Goal: Check status: Check status

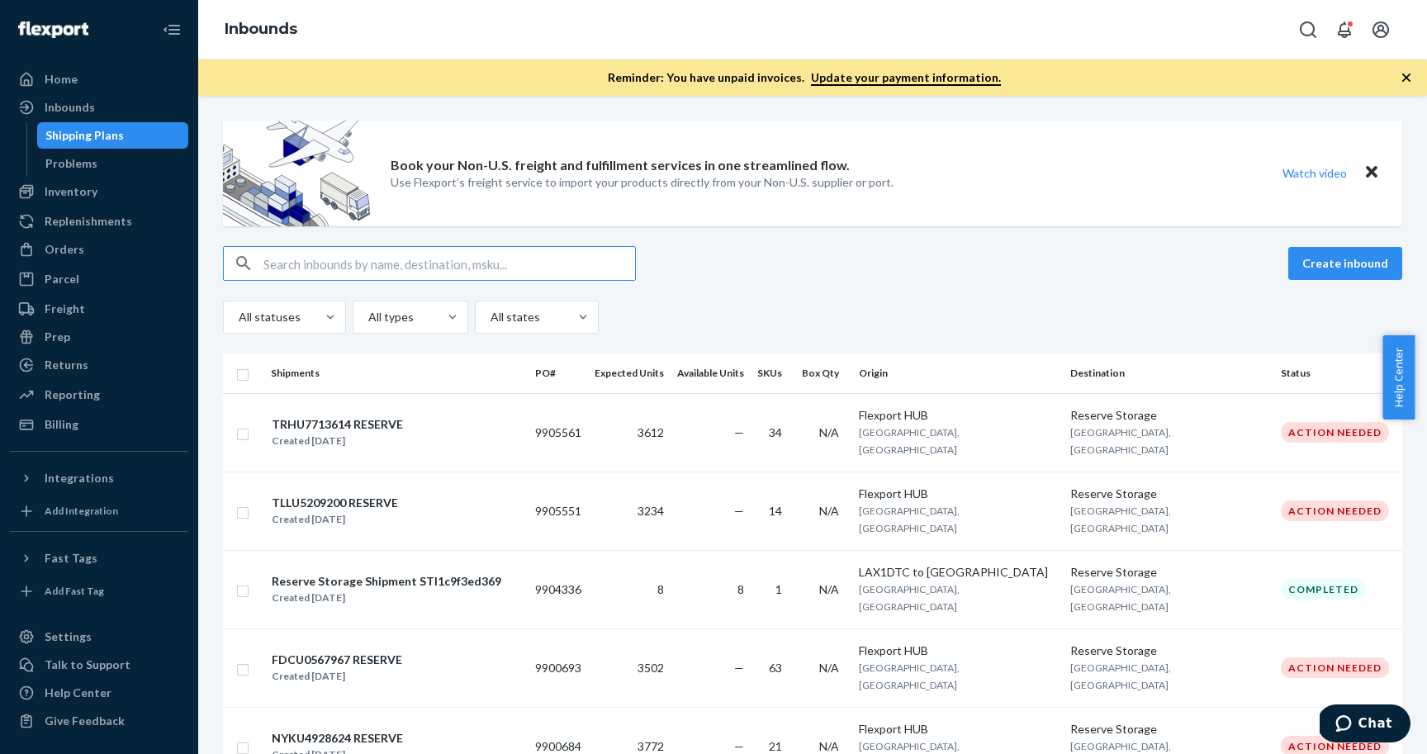
scroll to position [592, 0]
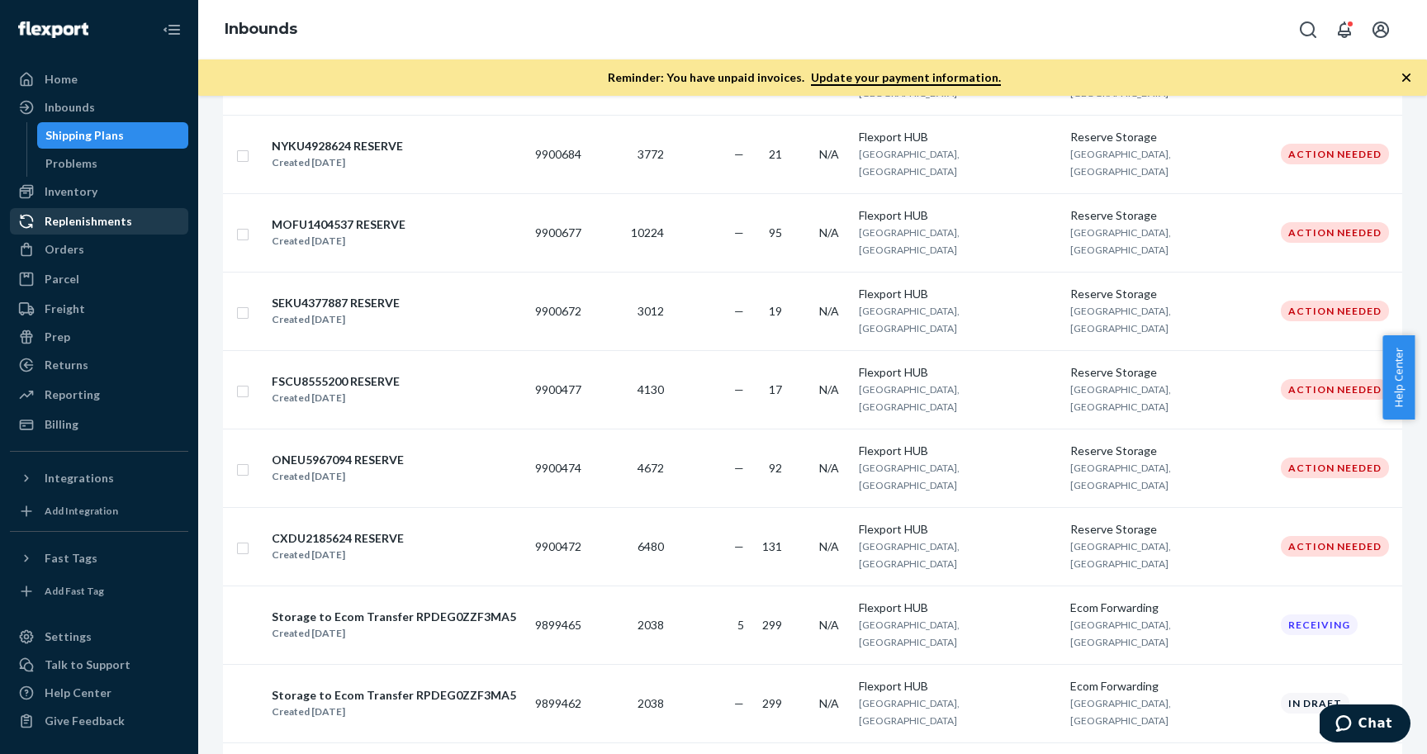
click at [87, 234] on link "Replenishments" at bounding box center [99, 221] width 178 height 26
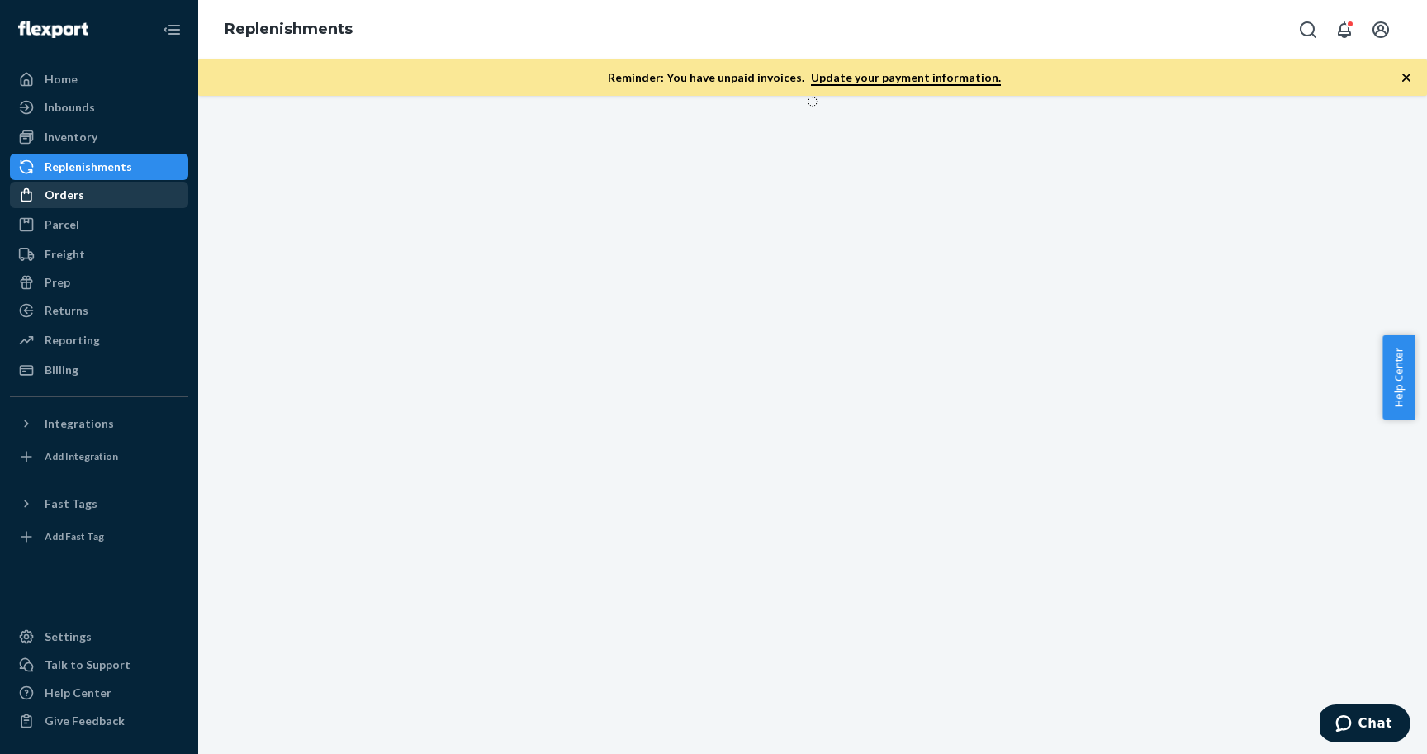
click at [132, 184] on div "Orders" at bounding box center [99, 194] width 175 height 23
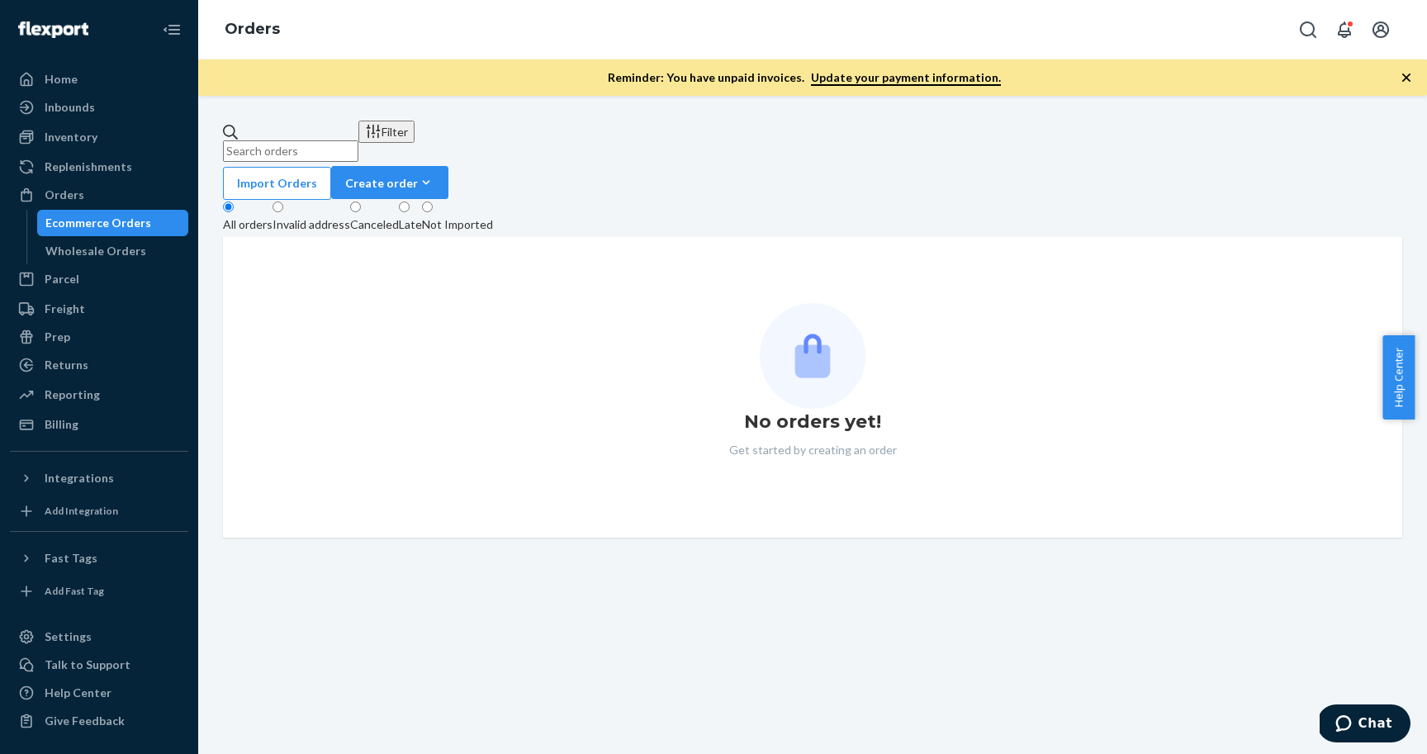
click at [358, 140] on input "text" at bounding box center [290, 150] width 135 height 21
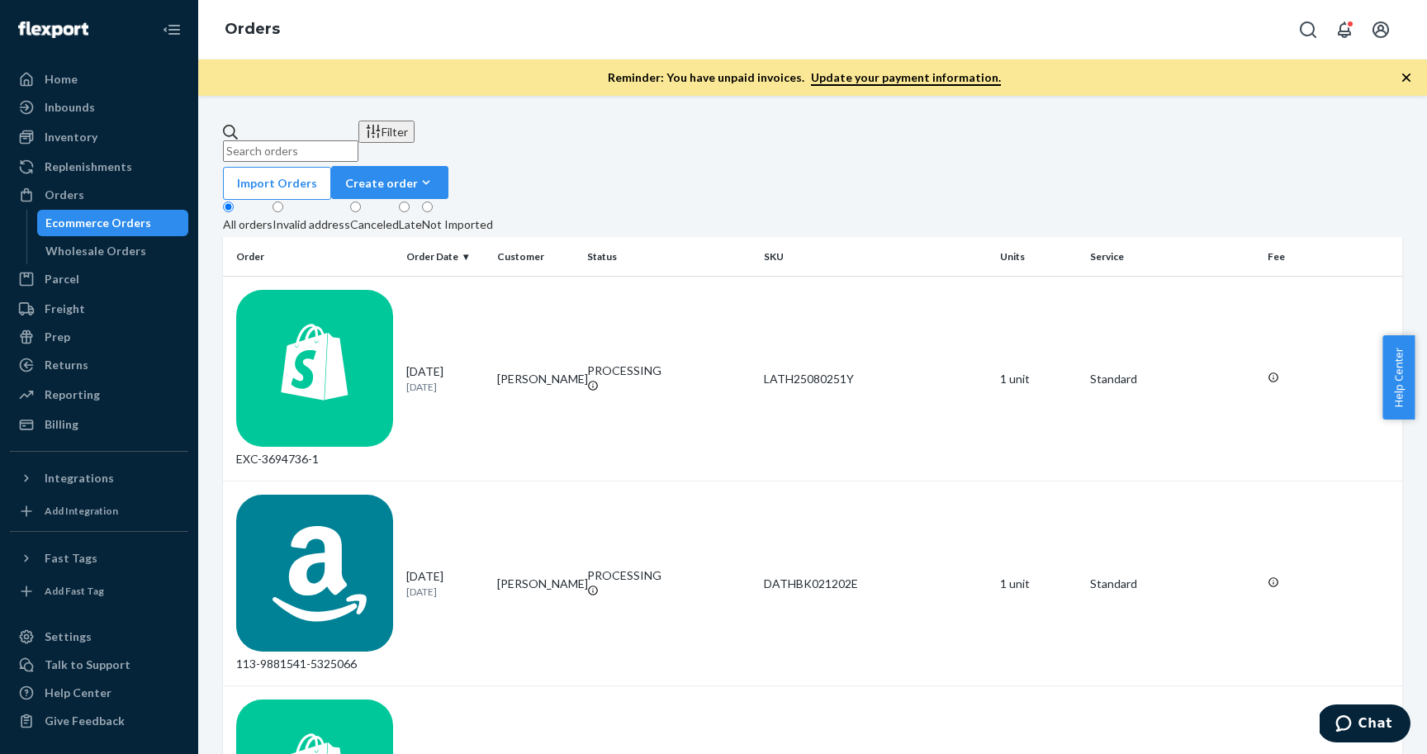
paste input "3706845"
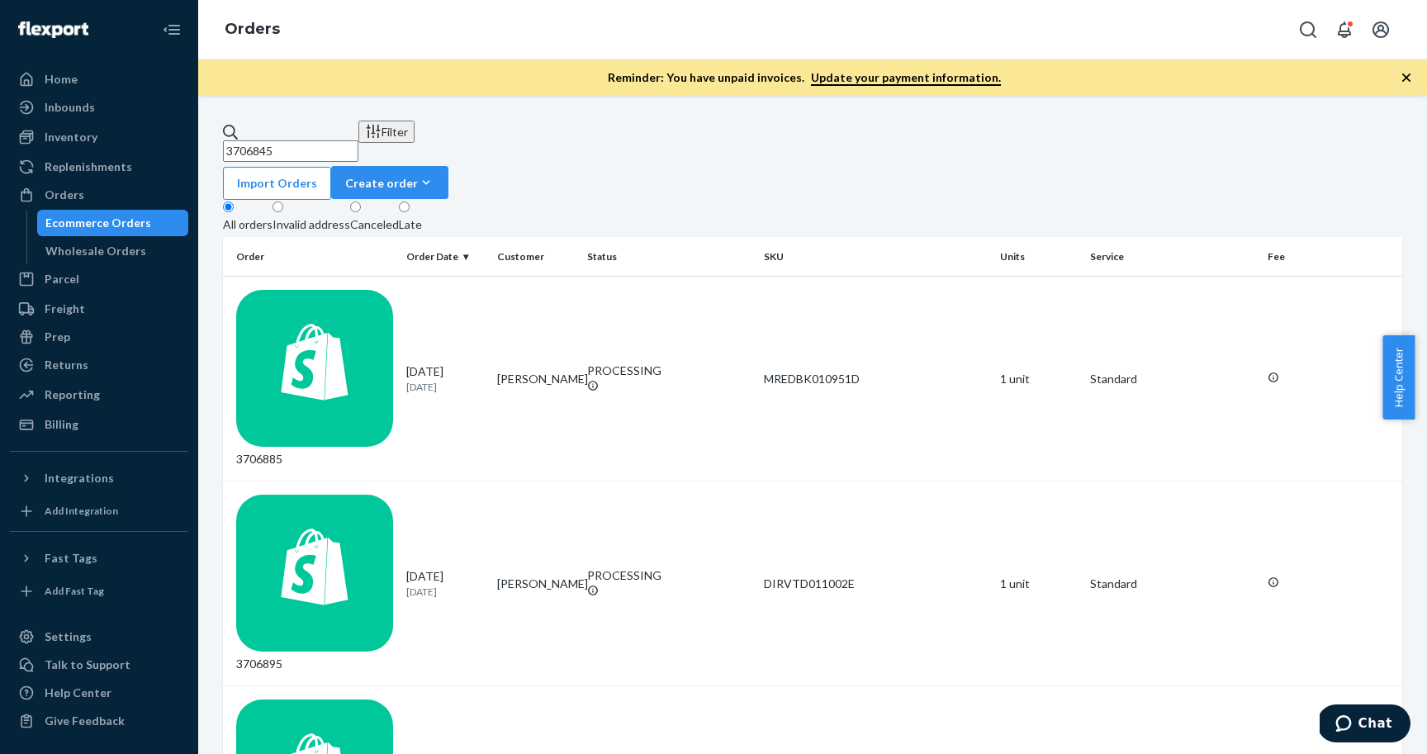
type input "3706845"
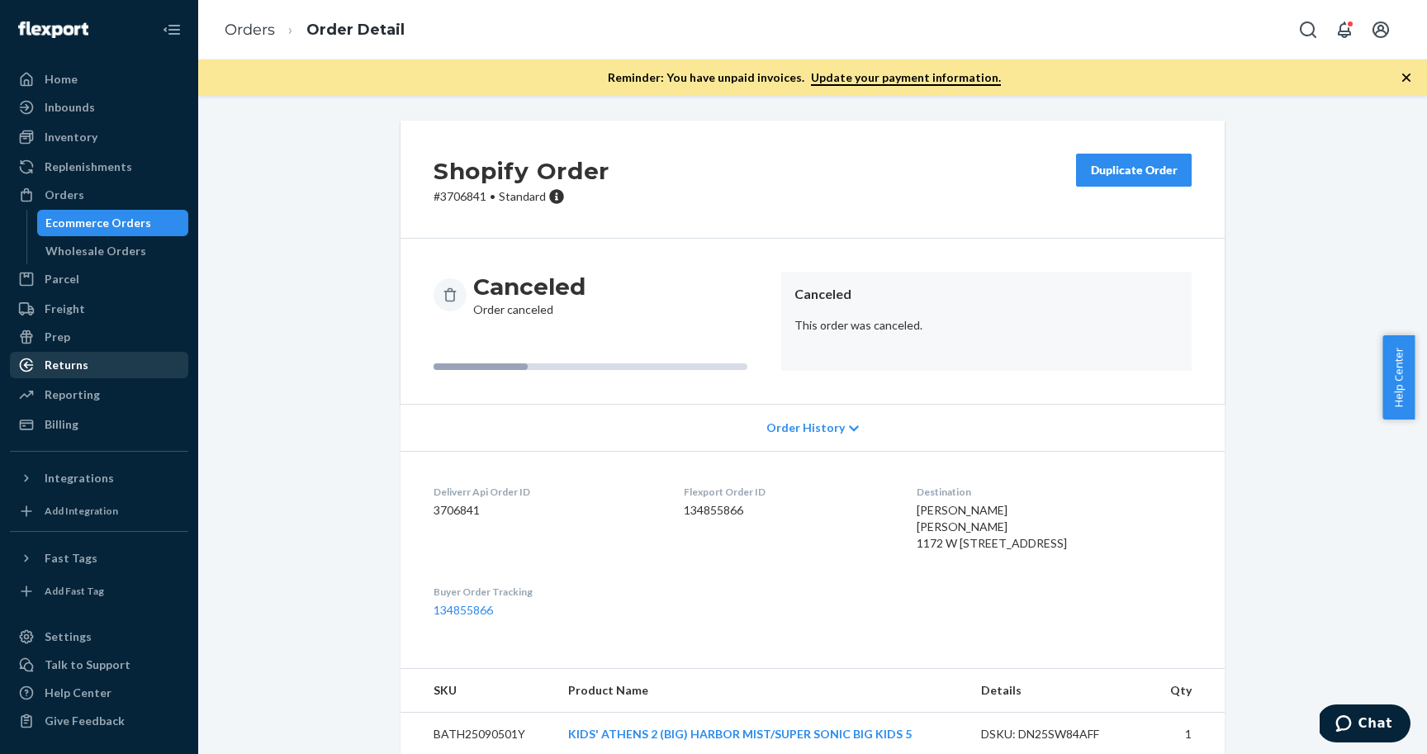
click at [102, 359] on div "Returns" at bounding box center [99, 365] width 175 height 23
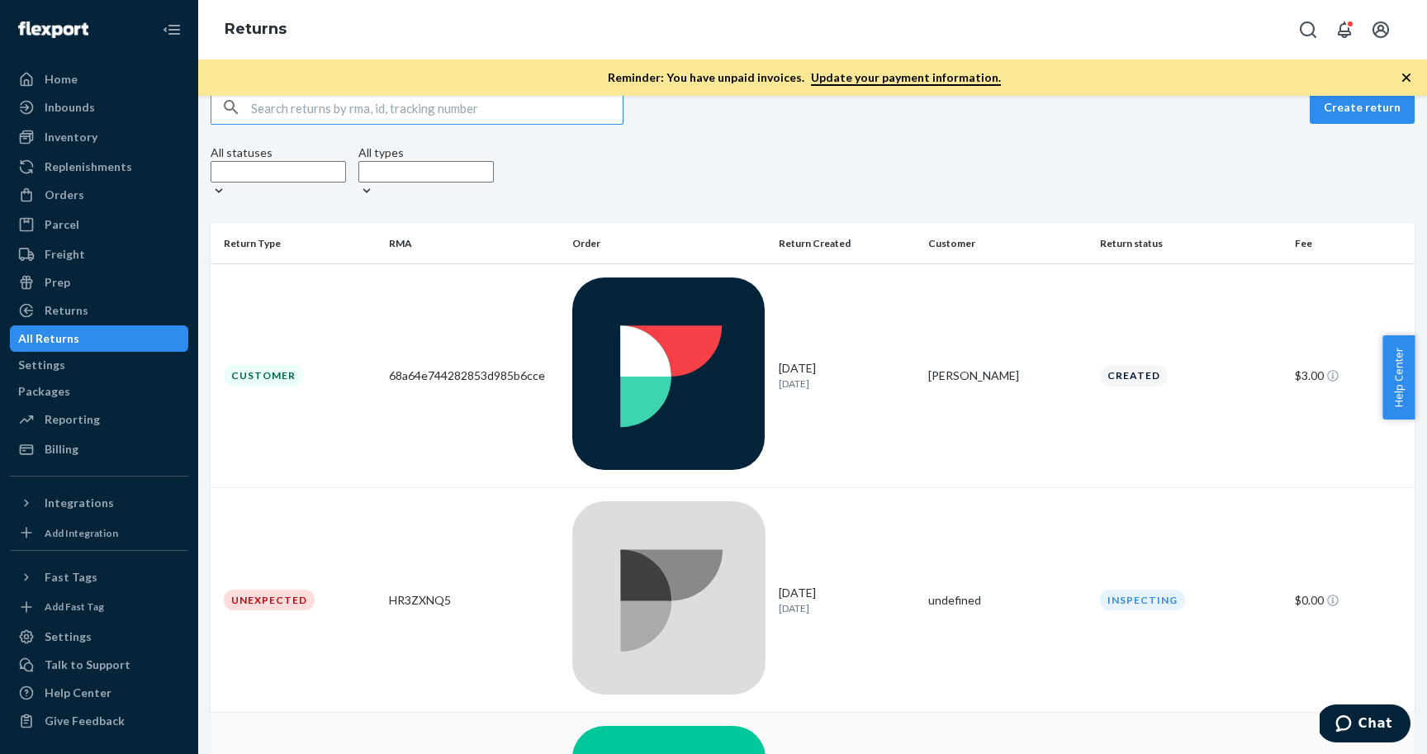
scroll to position [87, 0]
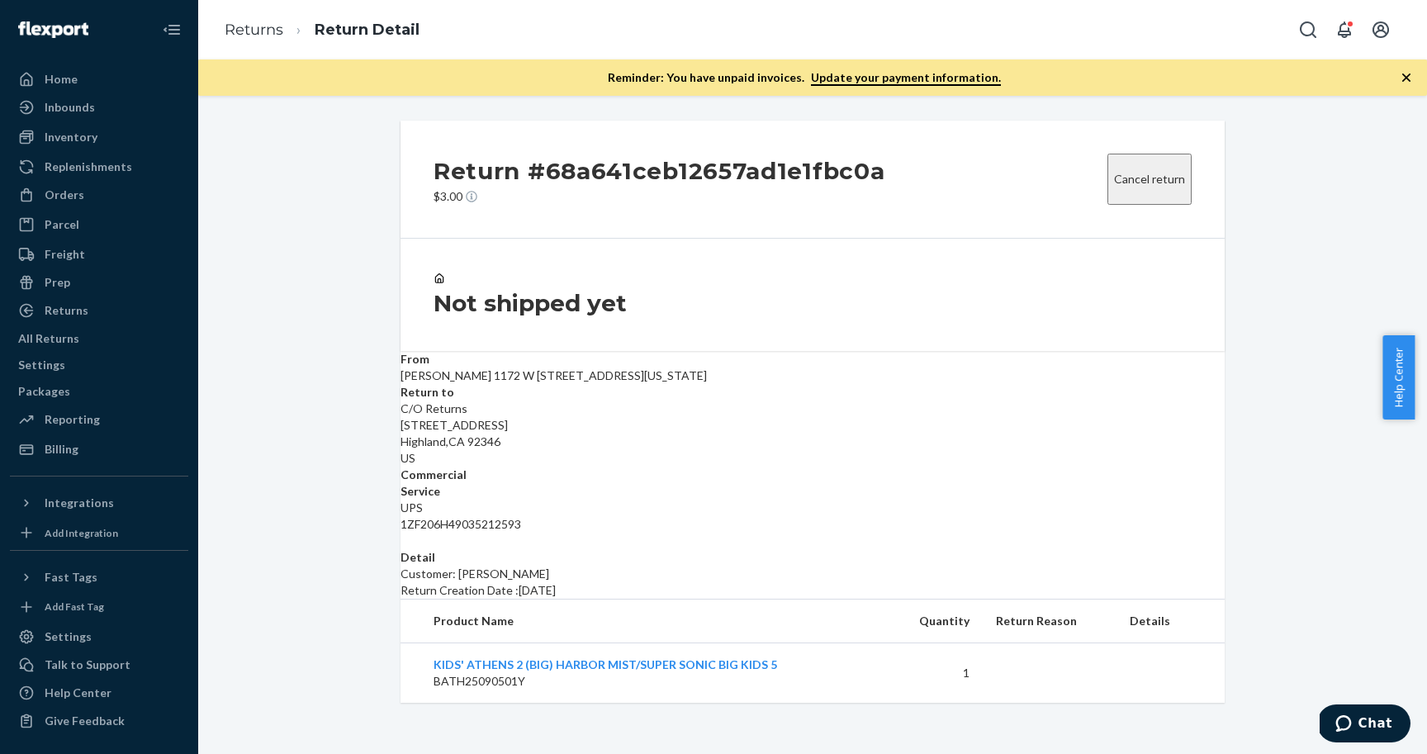
scroll to position [30, 0]
